Goal: Transaction & Acquisition: Purchase product/service

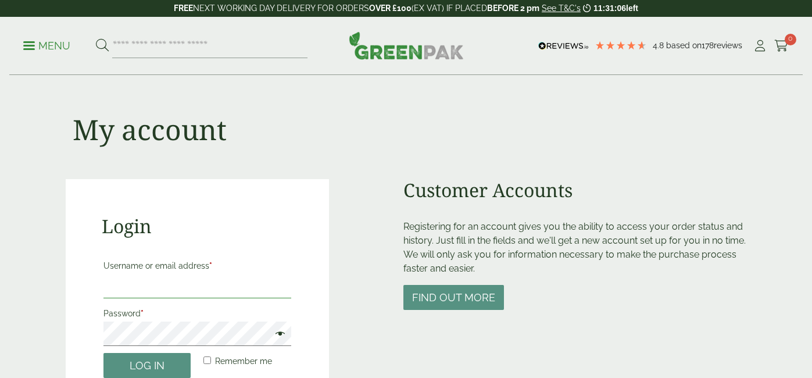
click at [209, 283] on input "Username or email address *" at bounding box center [197, 286] width 188 height 24
click at [209, 283] on input "Username or email address *" at bounding box center [197, 286] width 189 height 24
click at [103, 353] on button "Log in" at bounding box center [146, 365] width 87 height 25
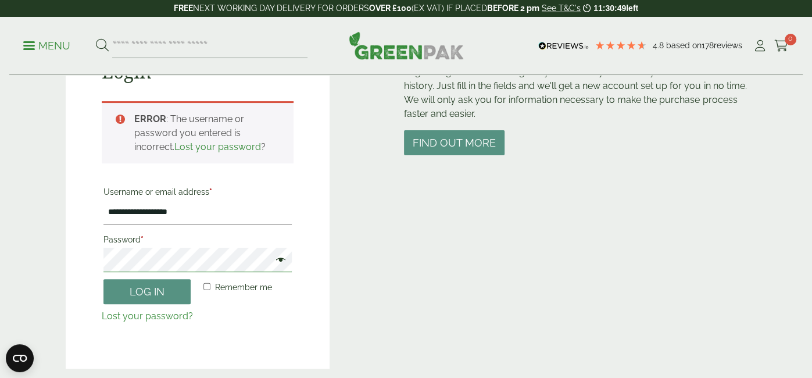
scroll to position [153, 0]
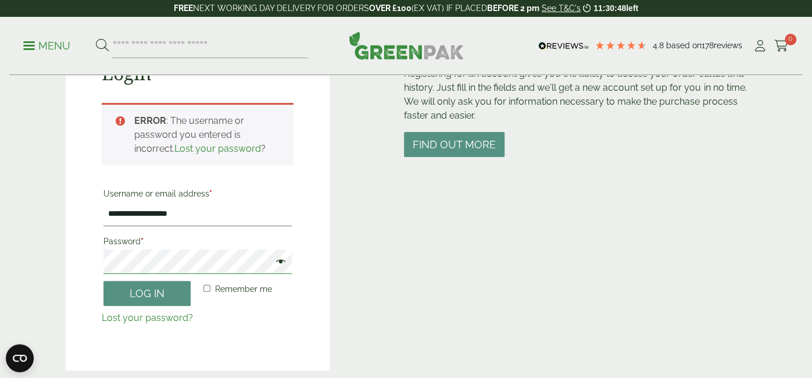
click at [103, 281] on button "Log in" at bounding box center [146, 293] width 87 height 25
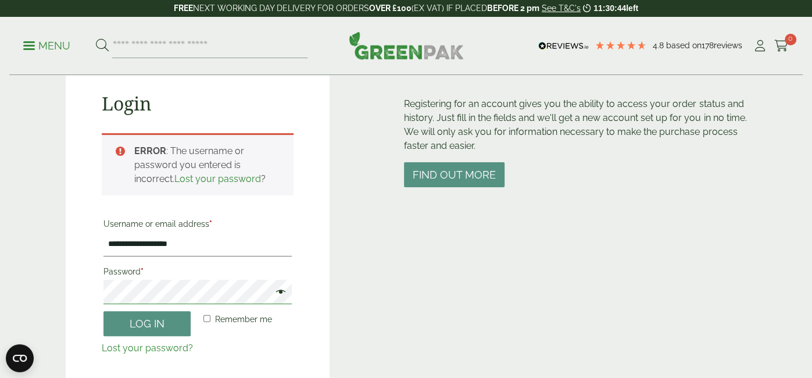
scroll to position [124, 0]
click at [149, 251] on input "**********" at bounding box center [197, 243] width 189 height 24
type input "**********"
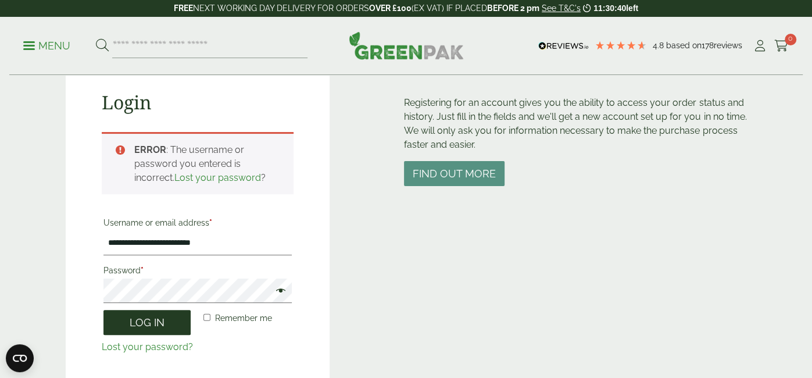
click at [171, 323] on button "Log in" at bounding box center [146, 322] width 87 height 25
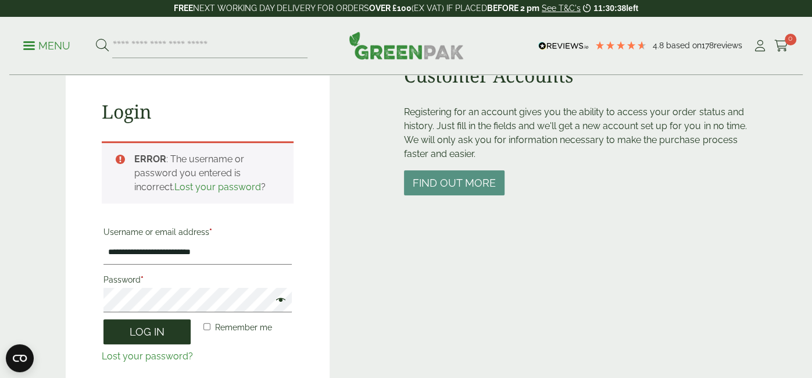
scroll to position [115, 0]
click at [103, 319] on button "Log in" at bounding box center [146, 331] width 87 height 25
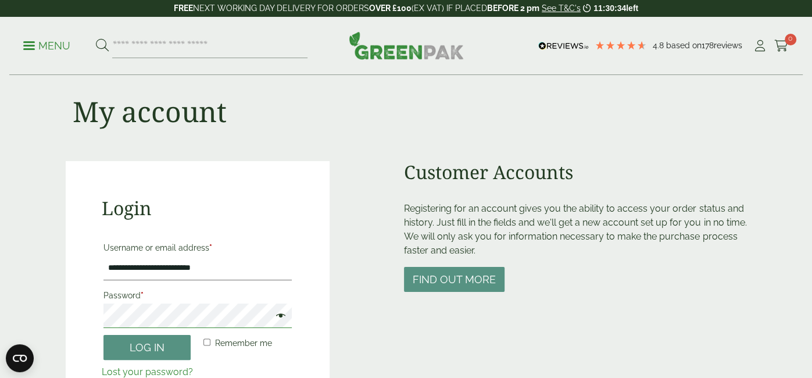
scroll to position [17, 0]
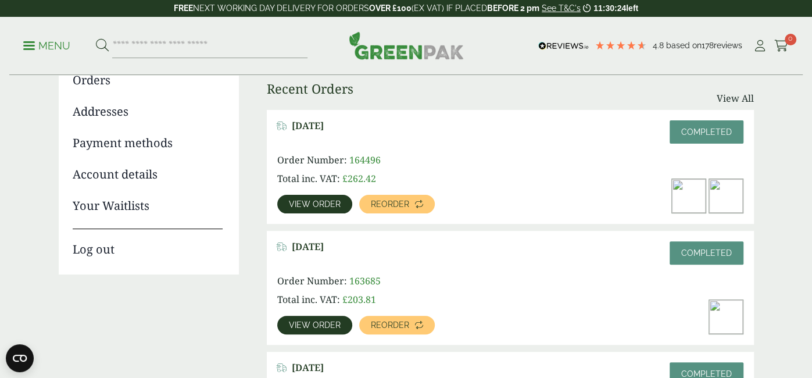
click at [317, 206] on span "View order" at bounding box center [315, 204] width 52 height 8
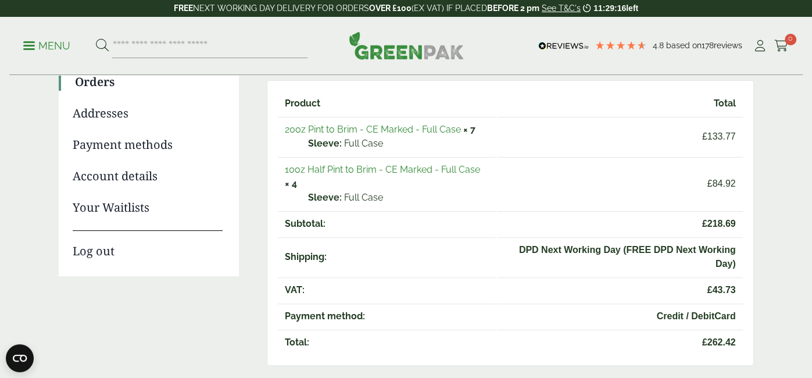
scroll to position [145, 0]
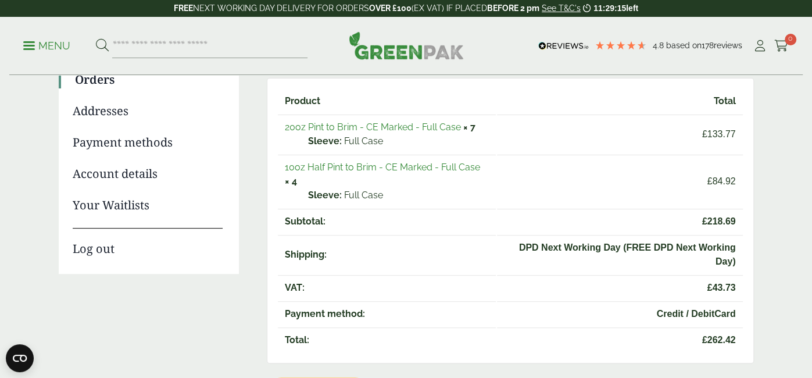
click at [395, 123] on link "20oz Pint to Brim - CE Marked - Full Case" at bounding box center [373, 126] width 176 height 11
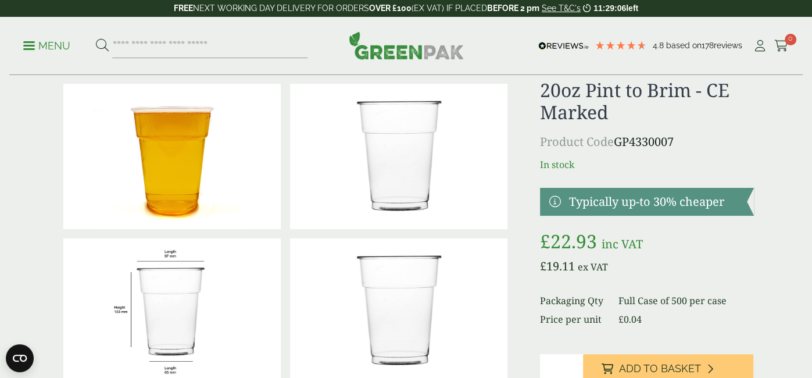
scroll to position [92, 0]
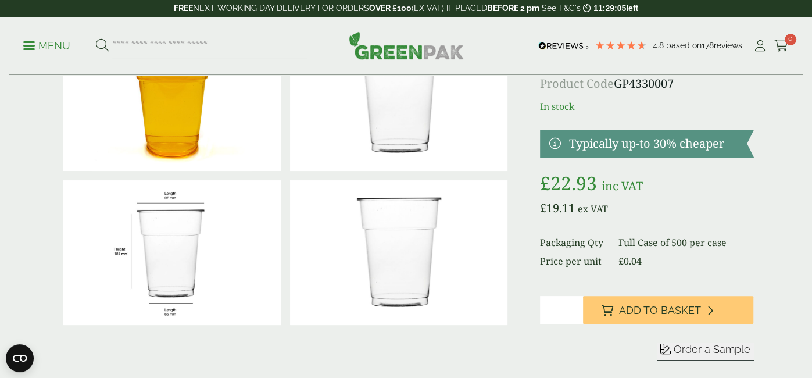
click at [575, 305] on input "*" at bounding box center [561, 310] width 42 height 28
type input "*"
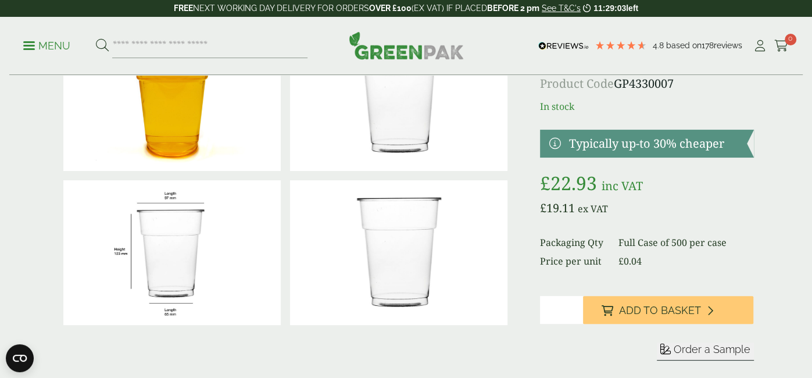
click at [575, 305] on input "*" at bounding box center [561, 310] width 42 height 28
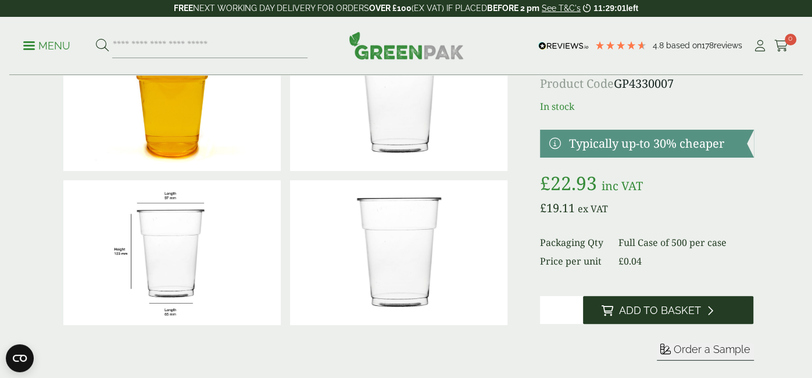
click at [660, 312] on span "Add to Basket" at bounding box center [660, 310] width 82 height 13
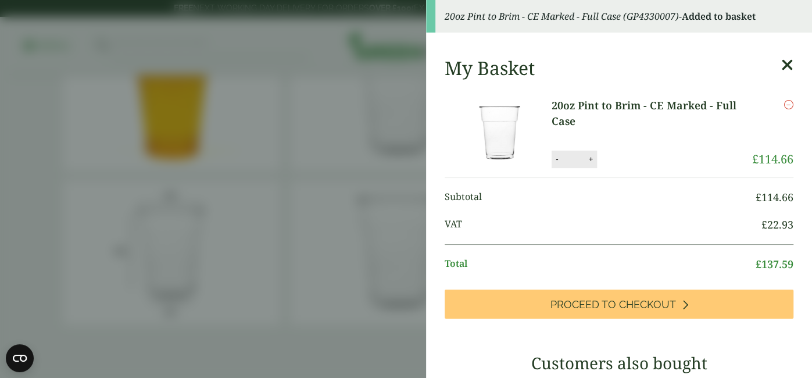
click at [368, 163] on aside "20oz Pint to Brim - CE Marked - Full Case (GP4330007) - Added to basket My Bask…" at bounding box center [406, 189] width 812 height 378
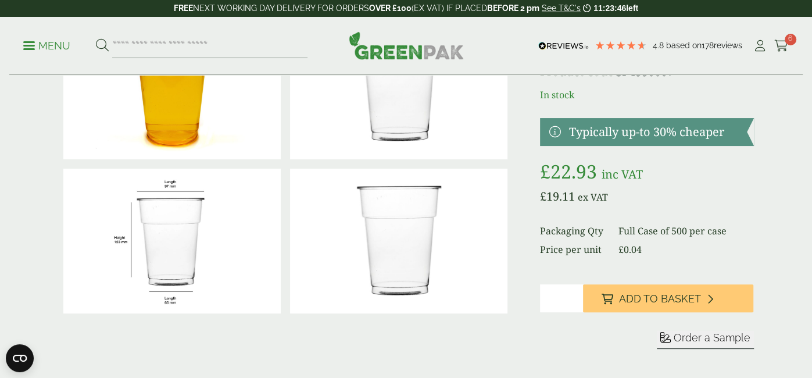
scroll to position [0, 0]
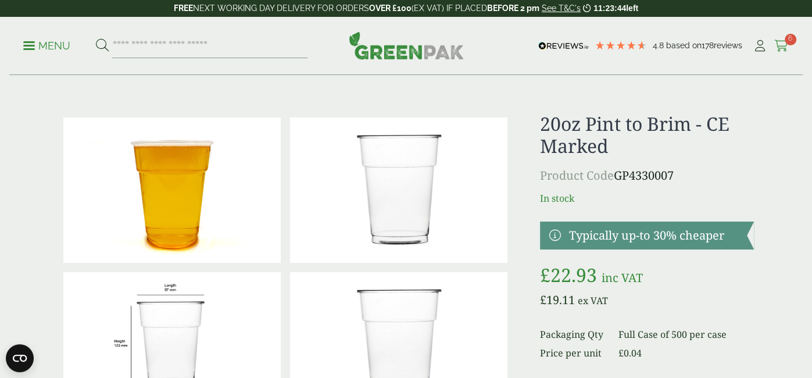
click at [783, 40] on icon at bounding box center [781, 46] width 15 height 12
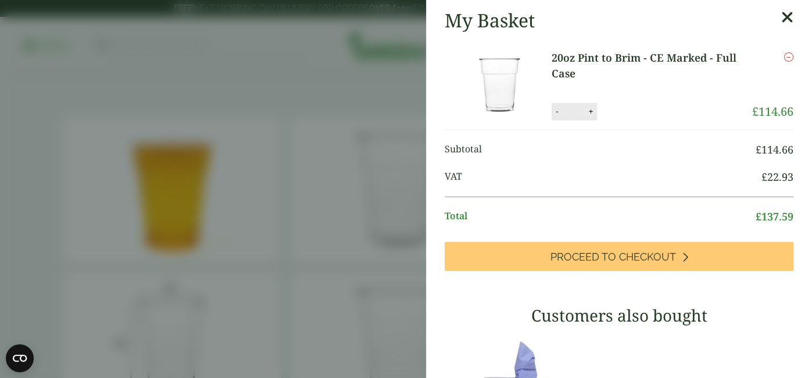
click at [595, 112] on button "+" at bounding box center [591, 111] width 12 height 10
type input "*"
click at [635, 112] on button "Update" at bounding box center [628, 111] width 58 height 17
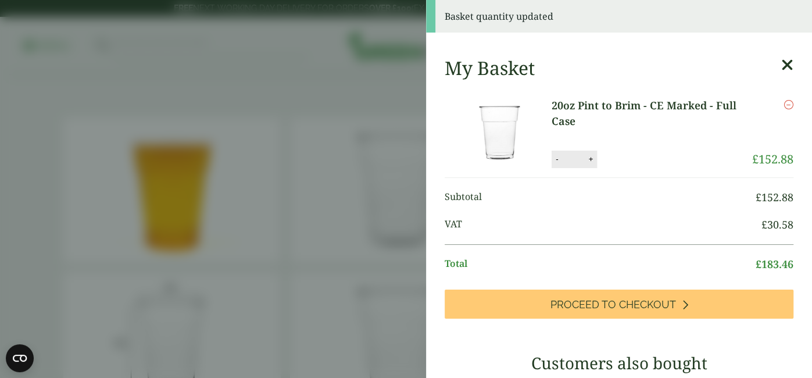
click at [788, 65] on icon at bounding box center [787, 65] width 12 height 16
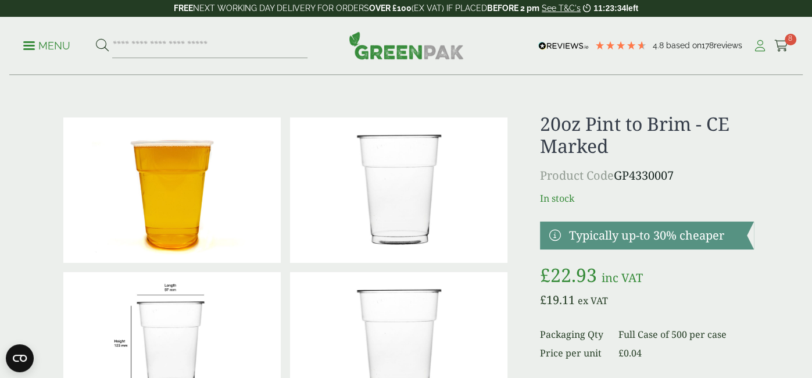
click at [757, 41] on icon at bounding box center [760, 46] width 15 height 12
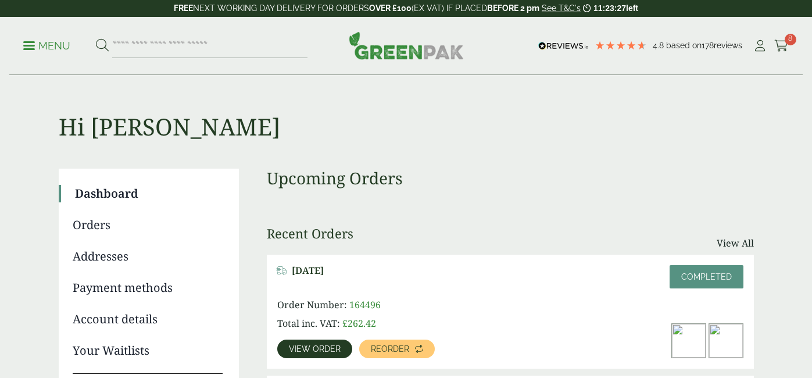
click at [291, 345] on span "View order" at bounding box center [315, 349] width 52 height 8
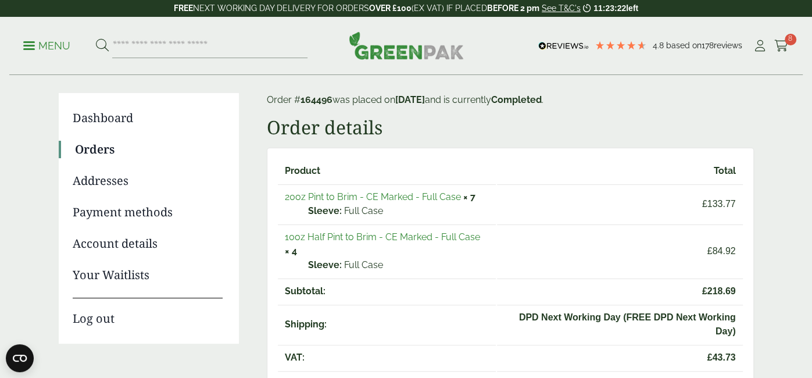
click at [455, 234] on link "10oz Half Pint to Brim - CE Marked - Full Case" at bounding box center [382, 236] width 195 height 11
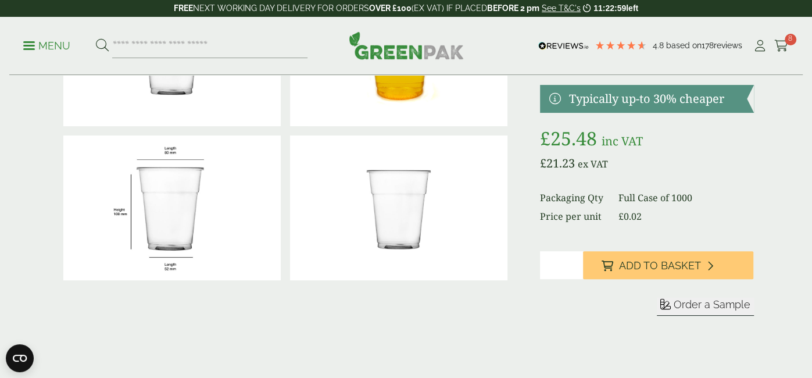
scroll to position [139, 0]
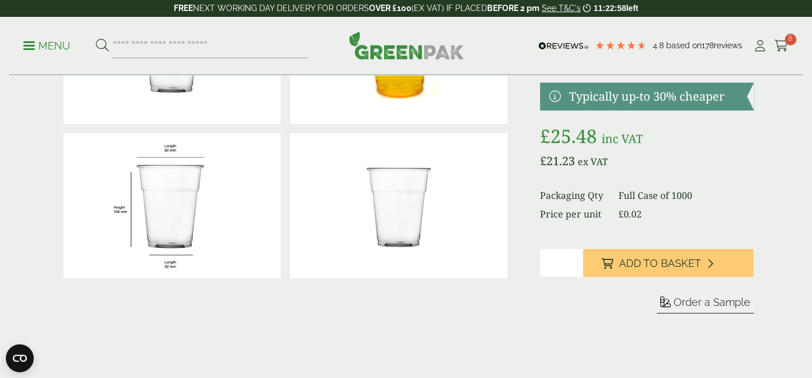
click at [577, 259] on input "*" at bounding box center [561, 263] width 42 height 28
type input "*"
click at [577, 259] on input "*" at bounding box center [561, 263] width 42 height 28
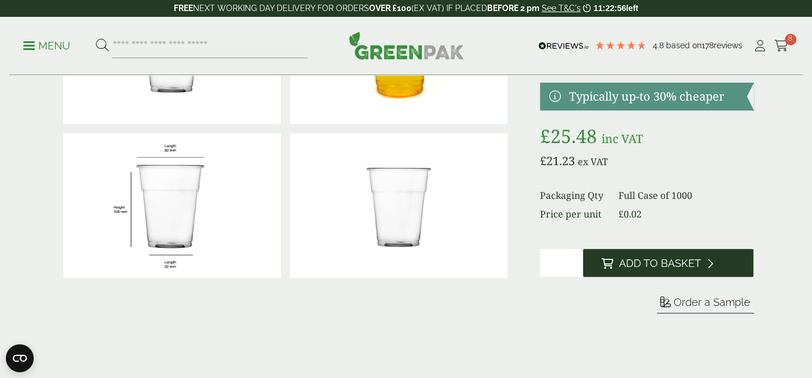
click at [633, 261] on span "Add to Basket" at bounding box center [660, 263] width 82 height 13
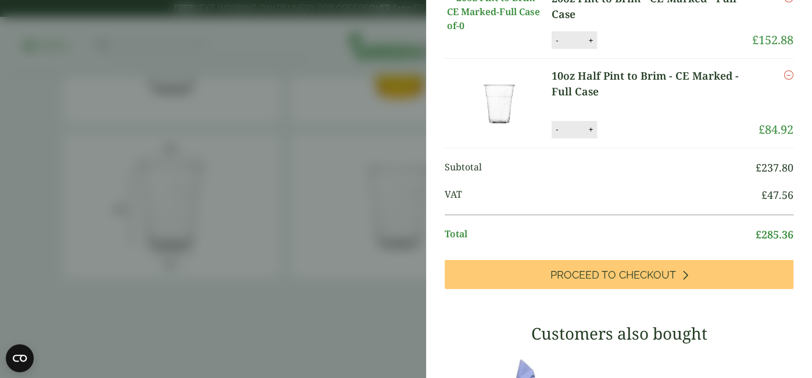
scroll to position [122, 0]
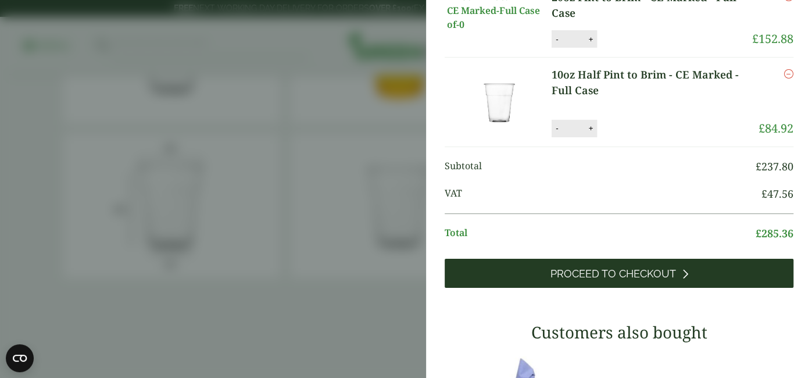
click at [642, 280] on span "Proceed to Checkout" at bounding box center [614, 273] width 126 height 13
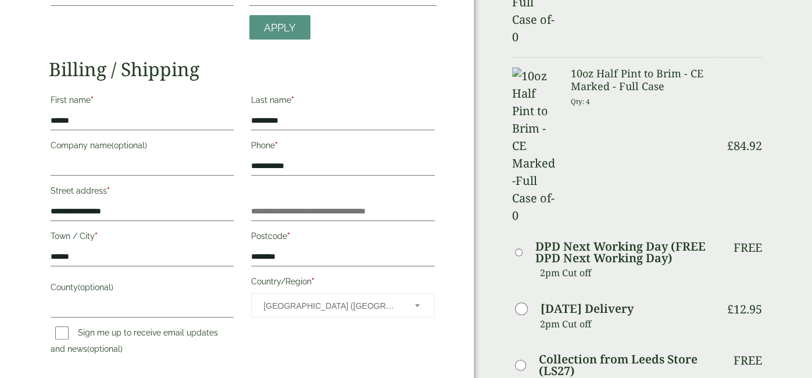
scroll to position [126, 0]
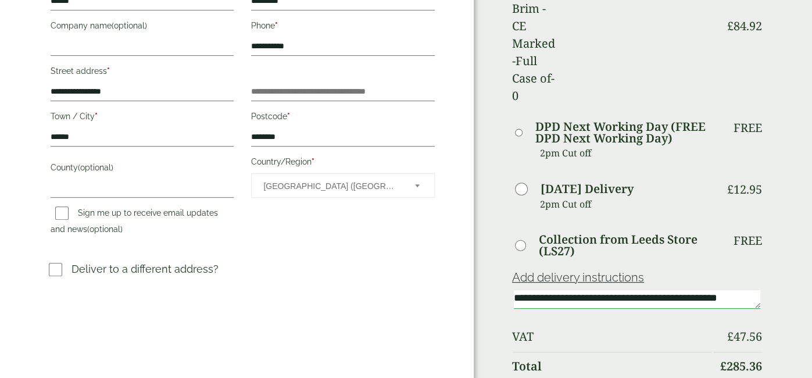
scroll to position [244, 0]
type textarea "**********"
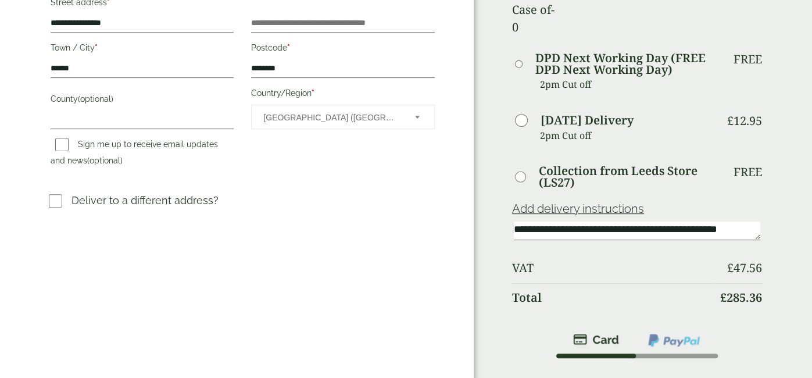
scroll to position [313, 0]
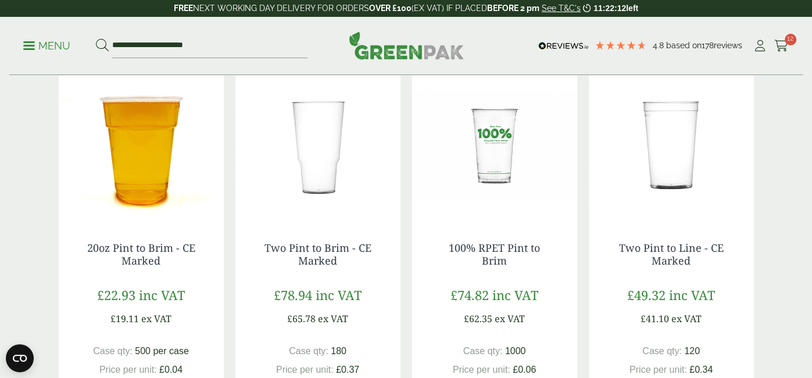
scroll to position [649, 0]
